Goal: Task Accomplishment & Management: Use online tool/utility

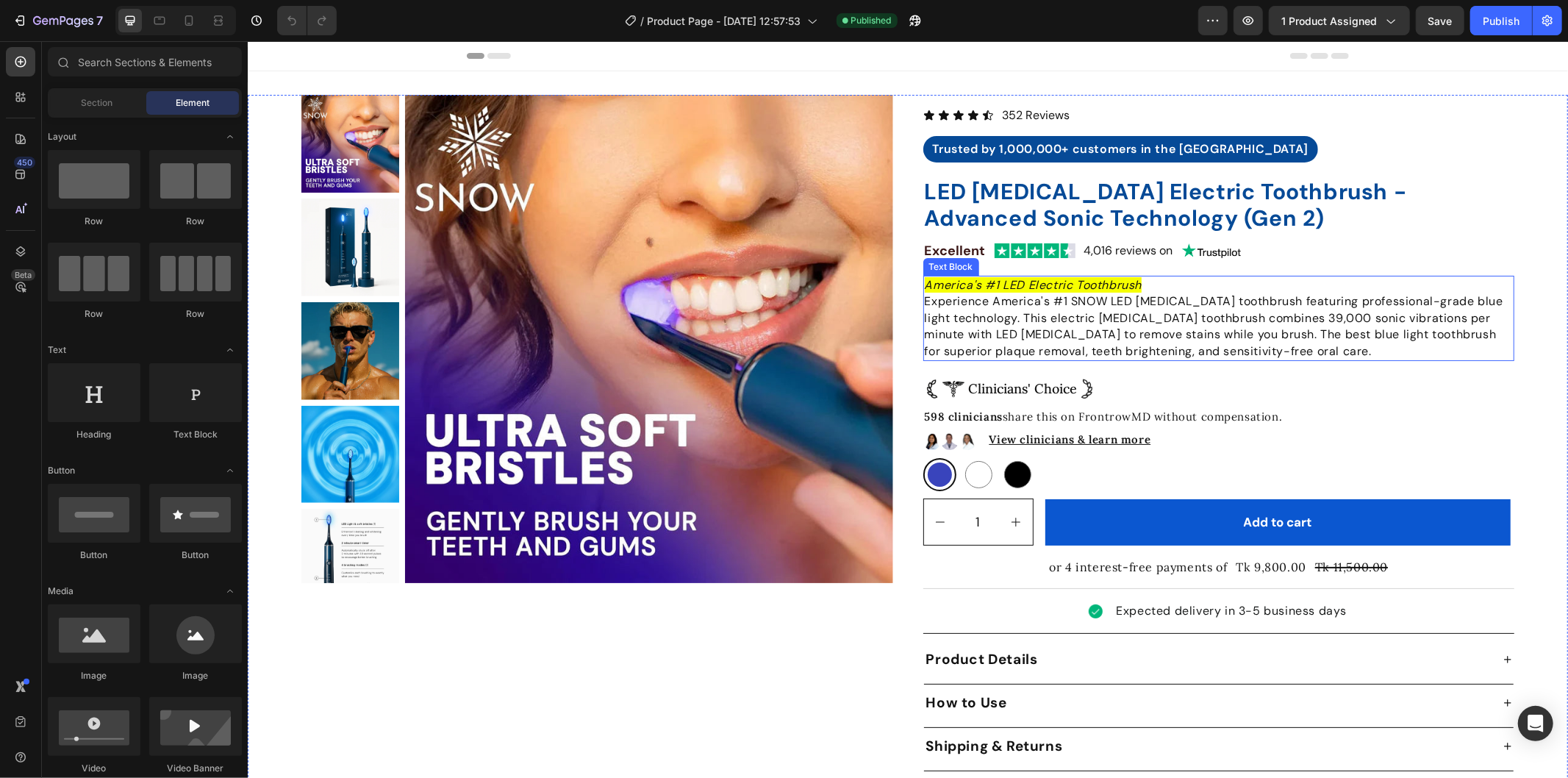
click at [1053, 326] on p "Experience America's #1 SNOW LED [MEDICAL_DATA] toothbrush featuring profession…" at bounding box center [1218, 325] width 589 height 66
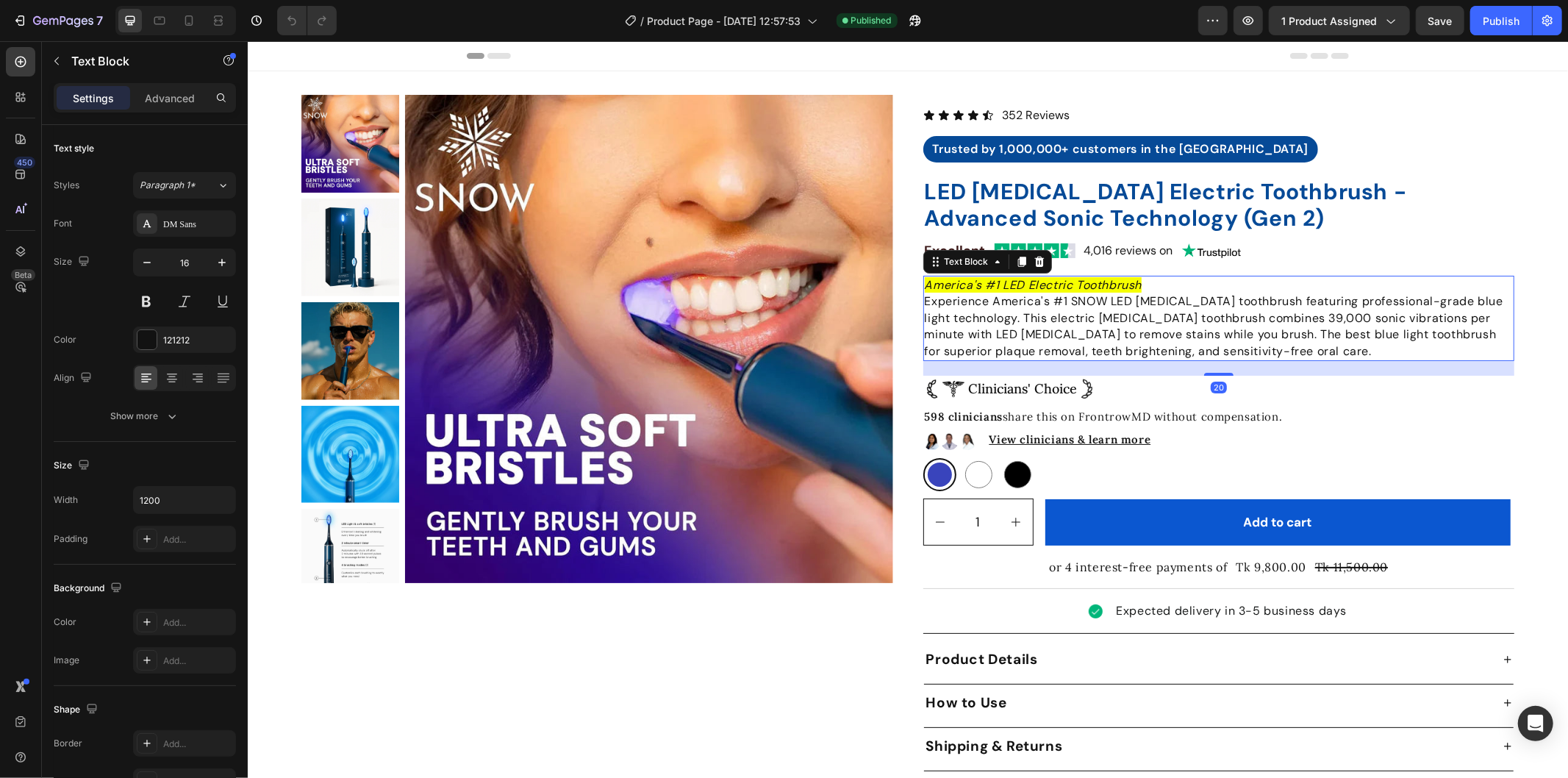
click at [1096, 332] on p "Experience America's #1 SNOW LED [MEDICAL_DATA] toothbrush featuring profession…" at bounding box center [1218, 325] width 589 height 66
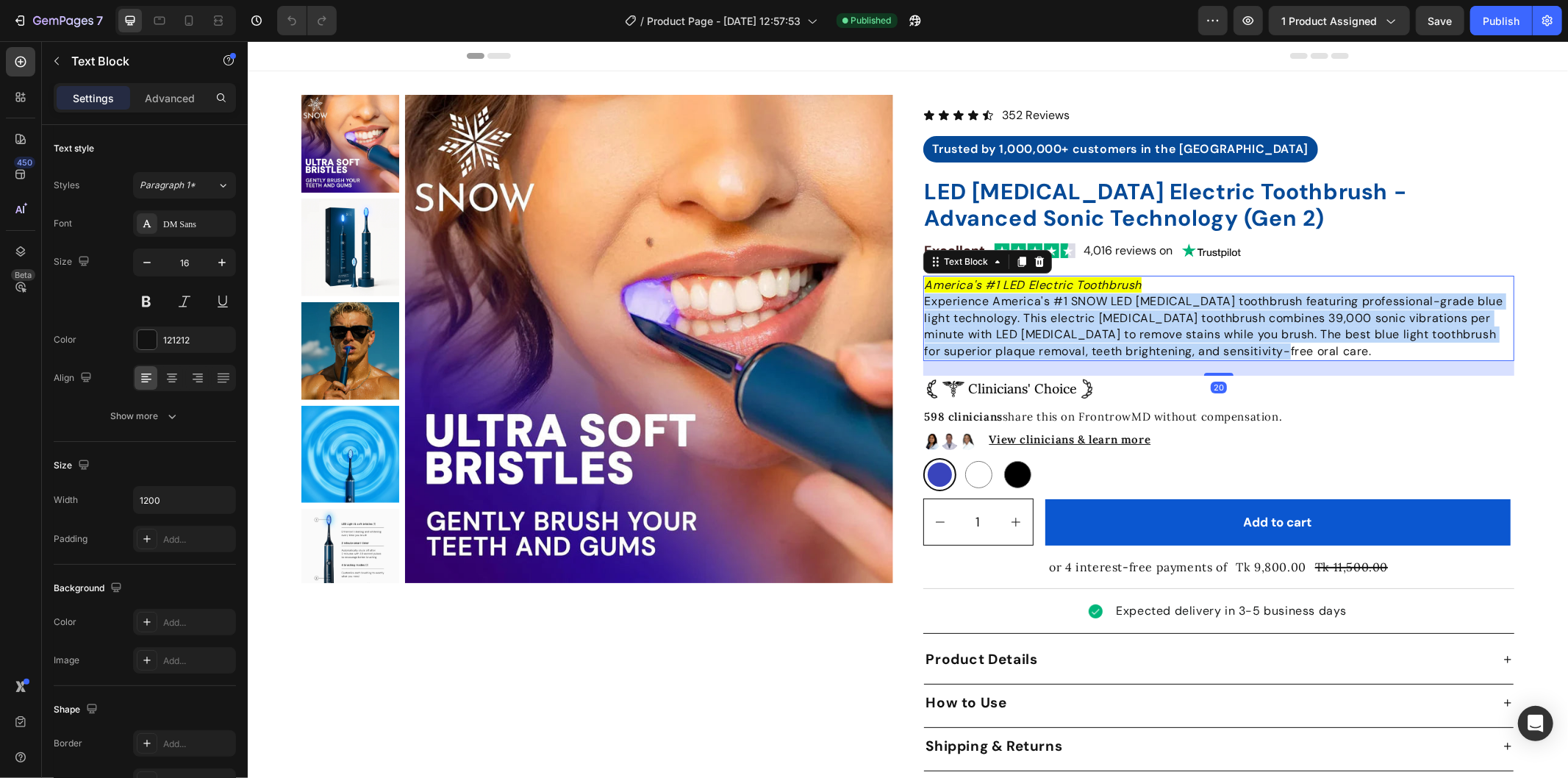
click at [1096, 332] on p "Experience America's #1 SNOW LED [MEDICAL_DATA] toothbrush featuring profession…" at bounding box center [1218, 325] width 589 height 66
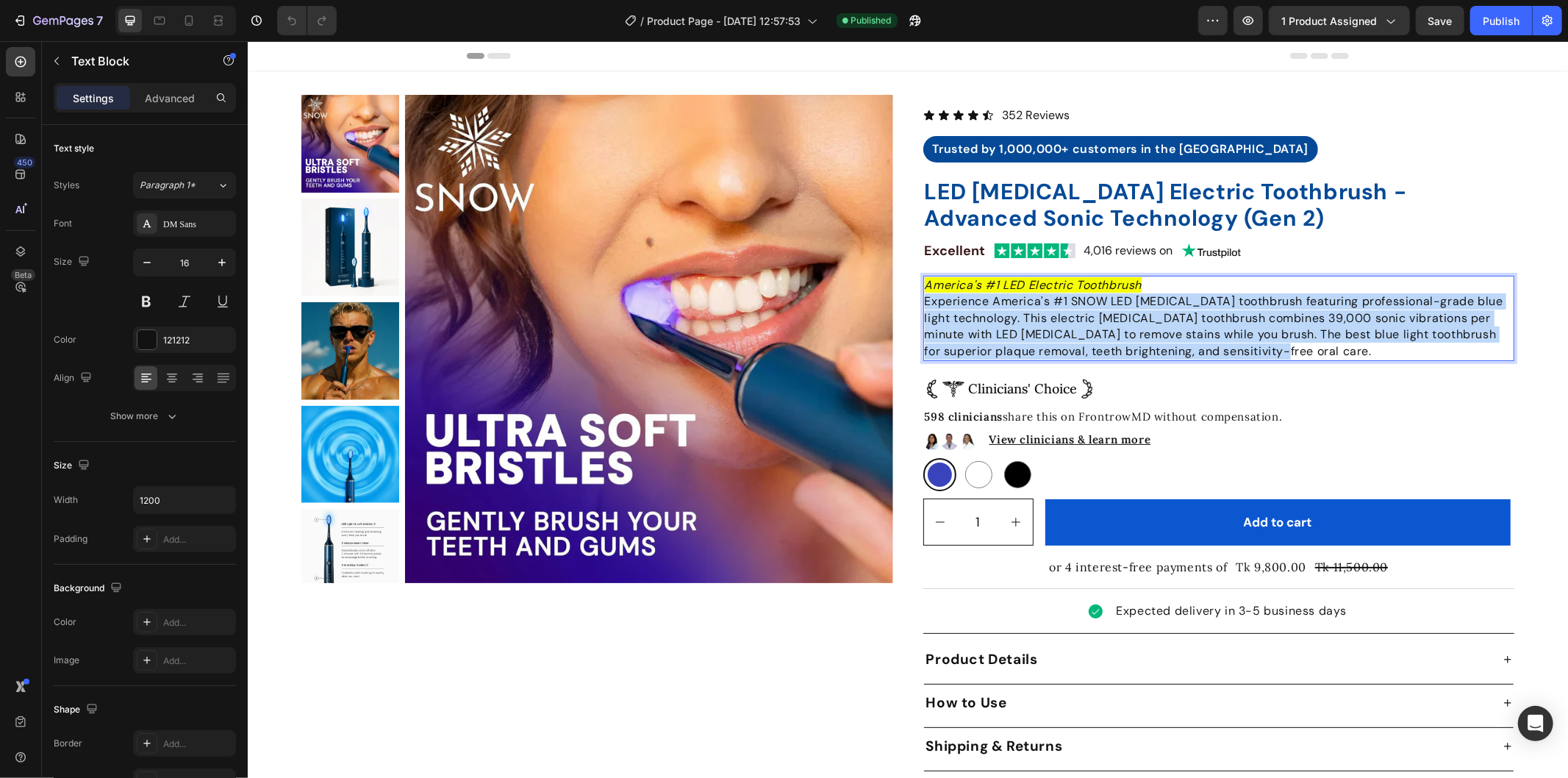
click at [1096, 332] on p "Experience America's #1 SNOW LED [MEDICAL_DATA] toothbrush featuring profession…" at bounding box center [1218, 325] width 589 height 66
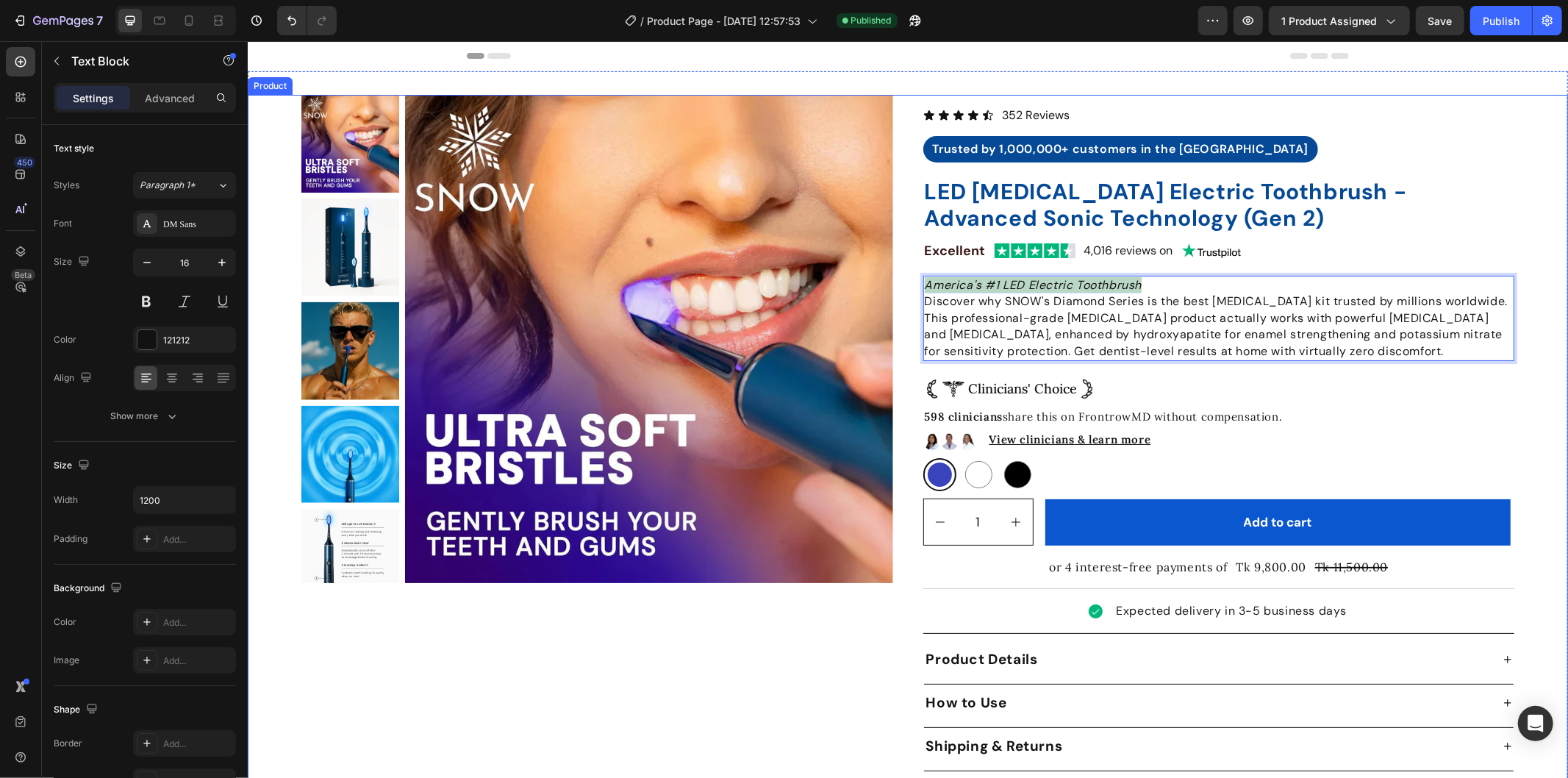
drag, startPoint x: 1152, startPoint y: 284, endPoint x: 909, endPoint y: 284, distance: 243.0
click at [909, 284] on div "Product Images Icon Icon Icon Icon Icon Icon List 352 Reviews Text Block Row Tr…" at bounding box center [906, 439] width 1213 height 690
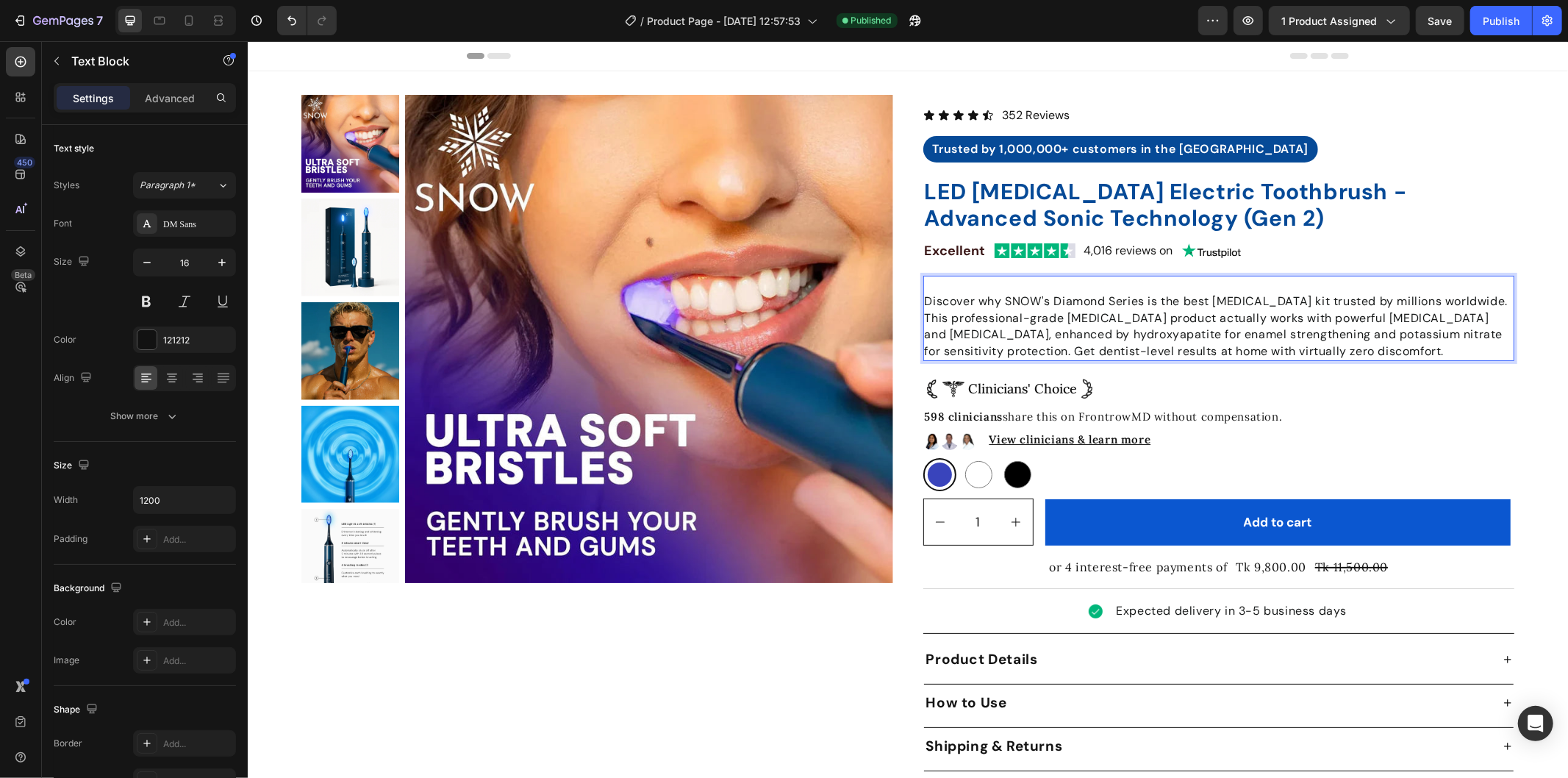
click at [924, 302] on span "Discover why SNOW's Diamond Series is the best [MEDICAL_DATA] kit trusted by mi…" at bounding box center [1215, 324] width 584 height 65
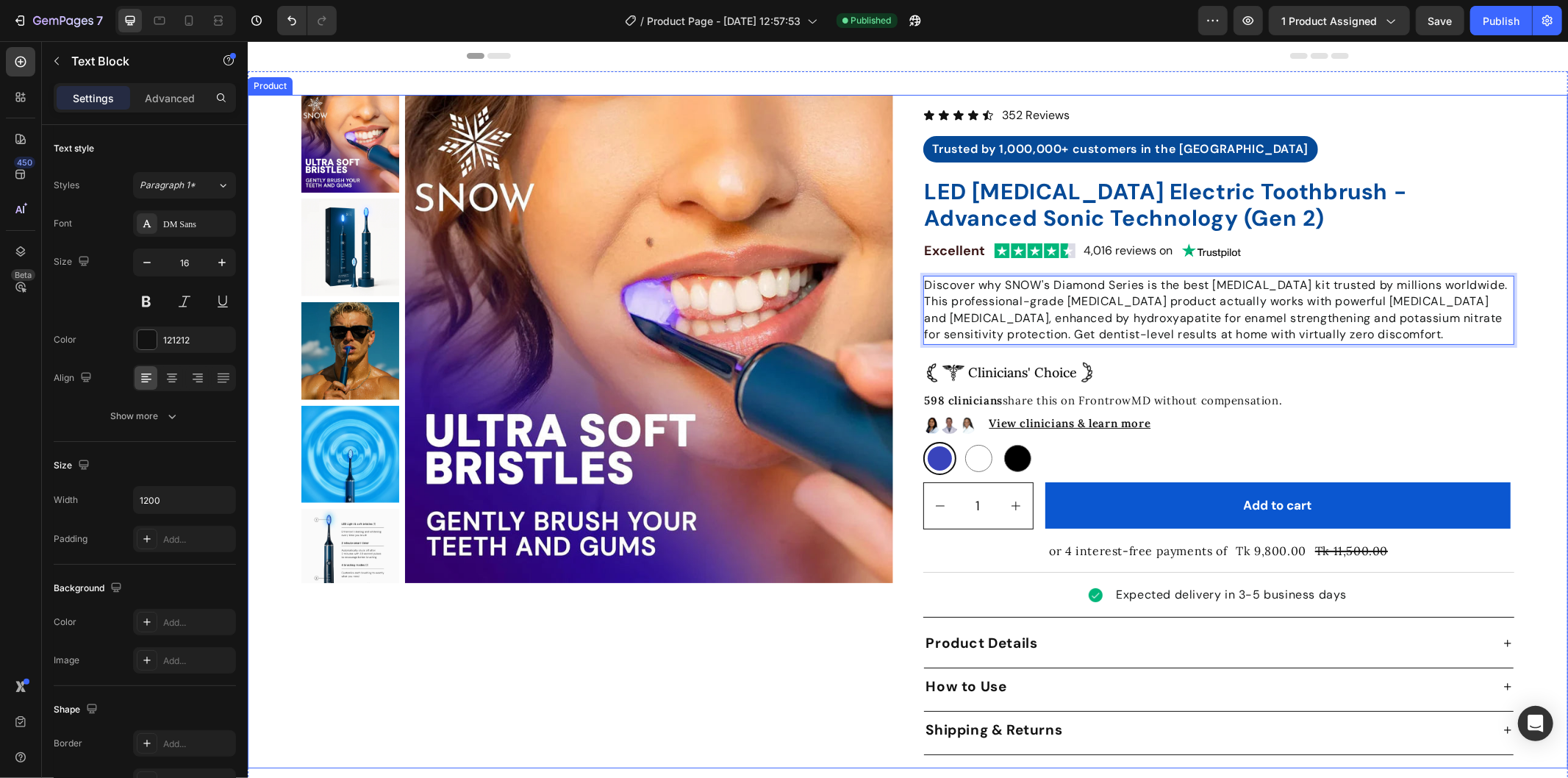
click at [894, 306] on div "Product Images Icon Icon Icon Icon Icon Icon List 352 Reviews Text Block Row Tr…" at bounding box center [906, 431] width 1213 height 674
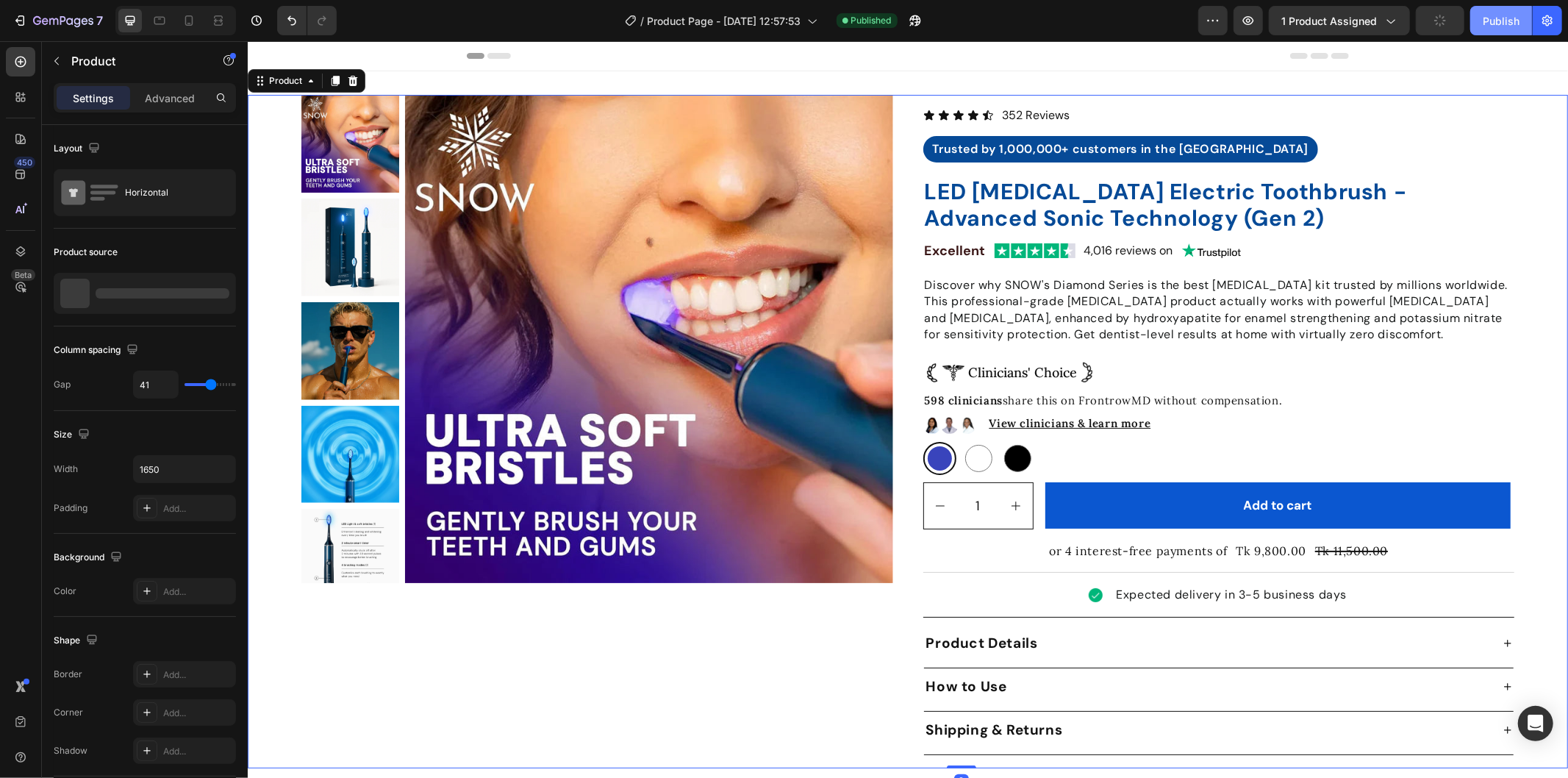
click at [1497, 16] on div "Publish" at bounding box center [1500, 20] width 37 height 15
